Goal: Information Seeking & Learning: Learn about a topic

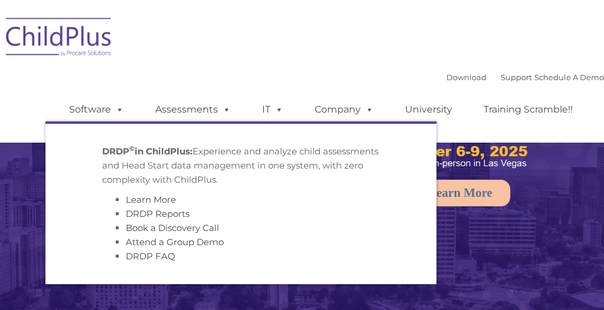
select select "MEDIUM"
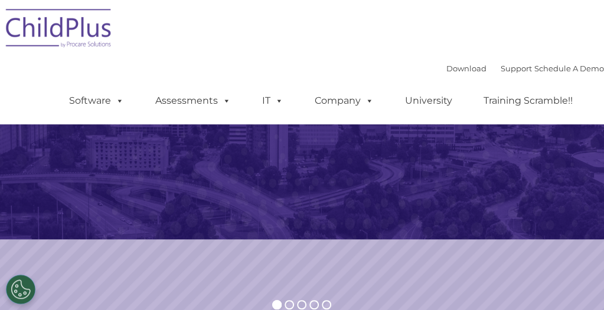
scroll to position [139, 0]
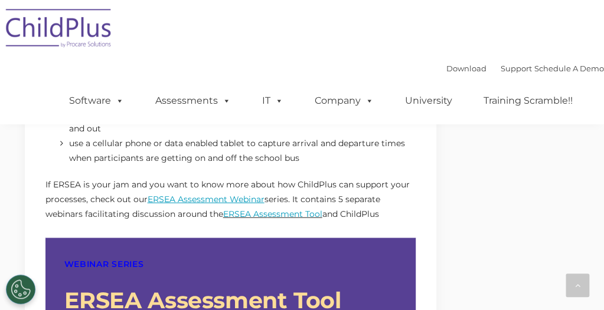
scroll to position [1109, 0]
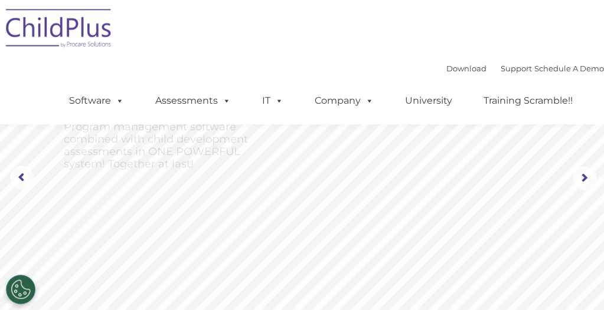
scroll to position [60, 0]
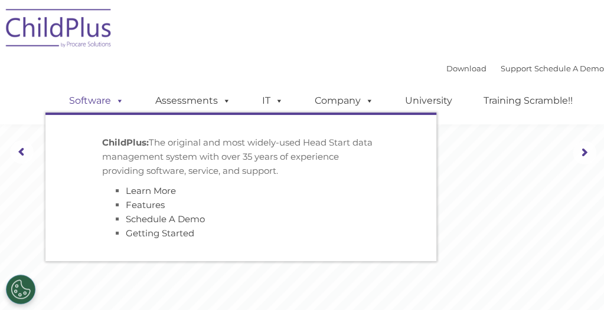
click at [89, 101] on link "Software" at bounding box center [96, 101] width 79 height 24
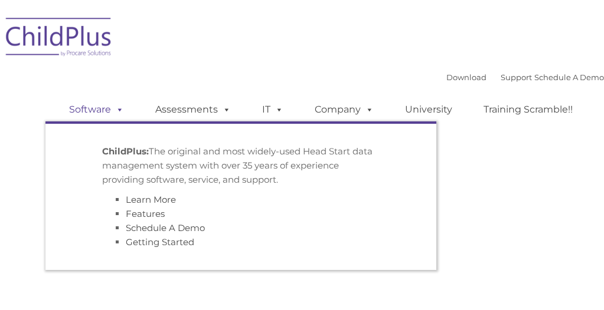
type input ""
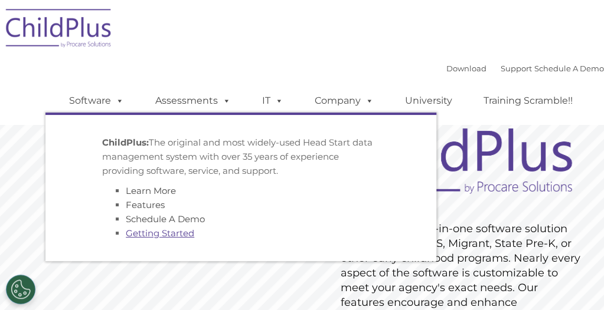
click at [132, 234] on link "Getting Started" at bounding box center [160, 233] width 68 height 11
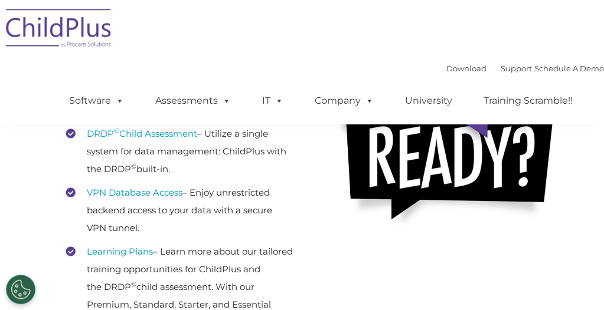
scroll to position [286, 0]
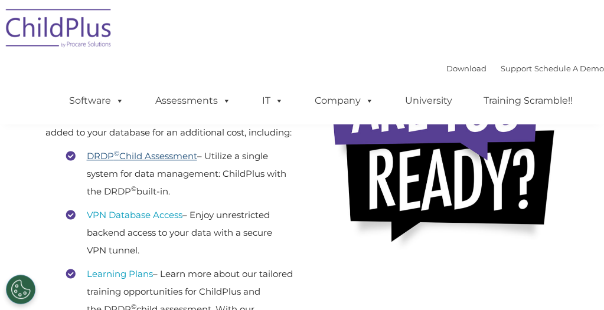
click at [127, 162] on link "DRDP © Child Assessment" at bounding box center [142, 156] width 110 height 11
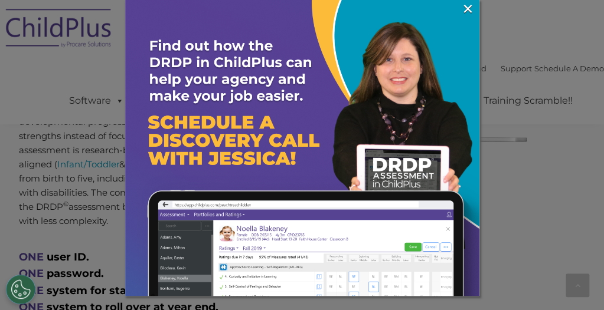
scroll to position [614, 0]
